Goal: Information Seeking & Learning: Learn about a topic

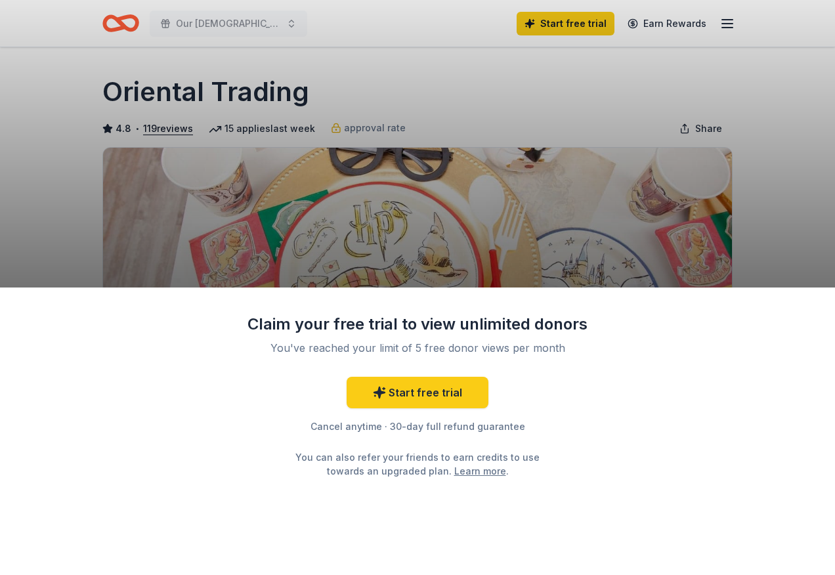
click at [424, 255] on div "Claim your free trial to view unlimited donors You've reached your limit of 5 f…" at bounding box center [417, 287] width 835 height 575
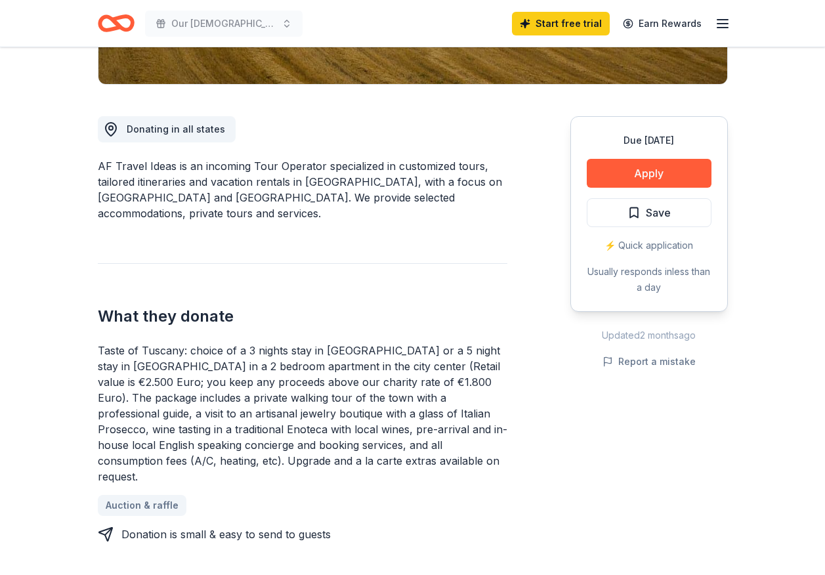
scroll to position [328, 0]
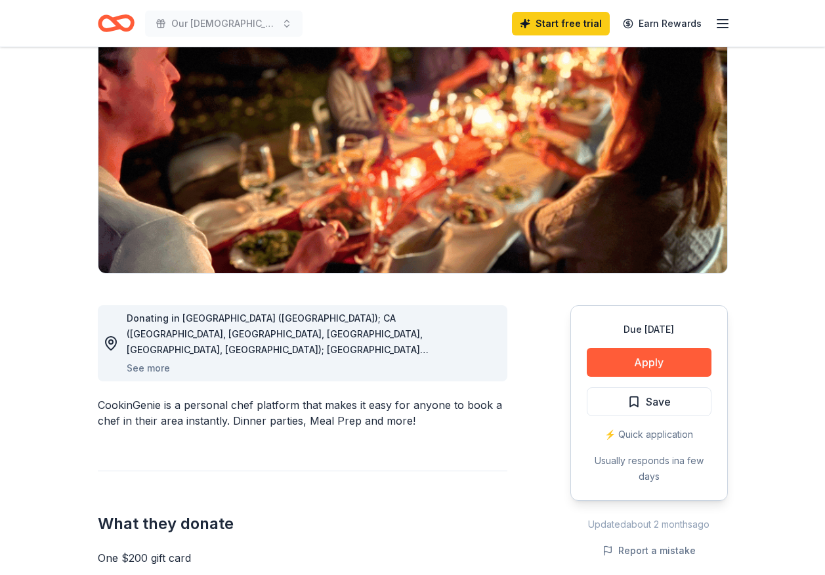
scroll to position [131, 0]
